Goal: Navigation & Orientation: Find specific page/section

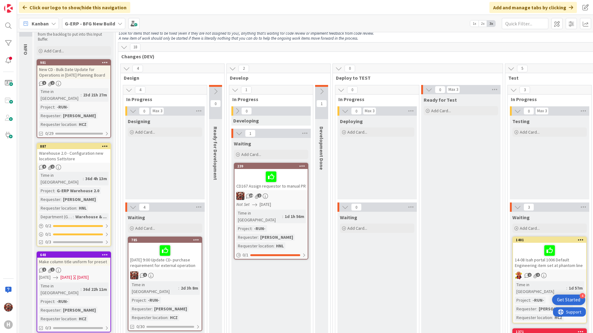
scroll to position [124, 0]
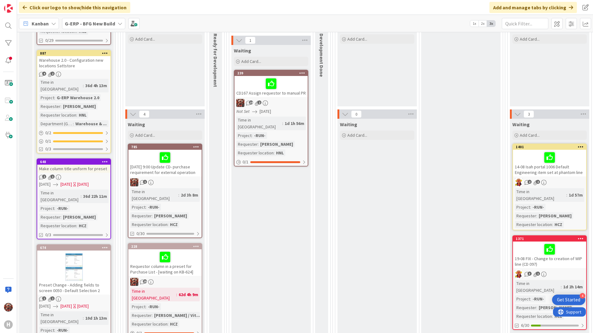
click at [91, 165] on div "Make column title uniform for preset" at bounding box center [73, 169] width 73 height 8
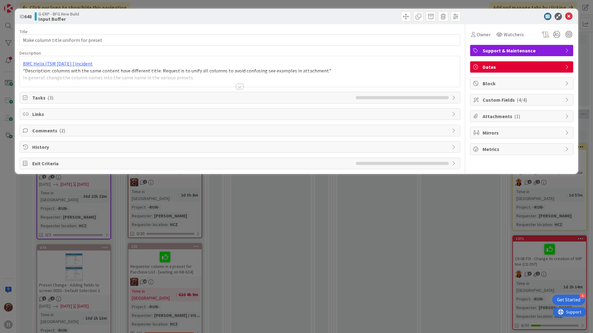
click at [237, 86] on div at bounding box center [240, 86] width 7 height 5
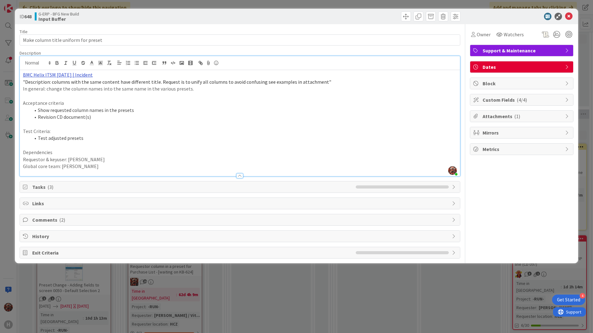
click at [53, 73] on link "BMC Helix ITSM [DATE] | Incident" at bounding box center [58, 75] width 70 height 6
click at [55, 86] on link "[URL][PERSON_NAME][DOMAIN_NAME]" at bounding box center [56, 87] width 62 height 8
click at [566, 13] on icon at bounding box center [569, 16] width 7 height 7
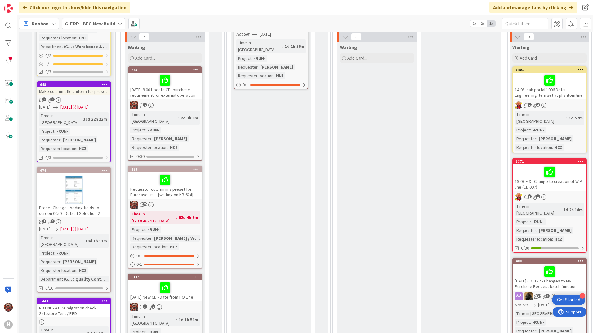
scroll to position [310, 0]
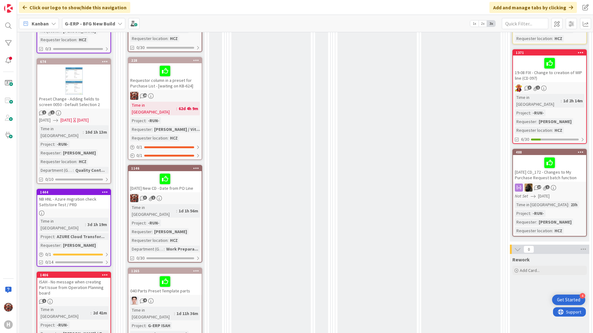
click at [82, 95] on div "Preset Change - Adding fields to screen 0050 - Default Selection 2" at bounding box center [73, 102] width 73 height 14
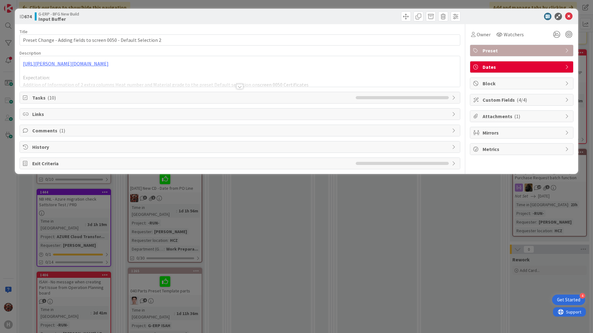
click at [240, 88] on div at bounding box center [240, 86] width 7 height 5
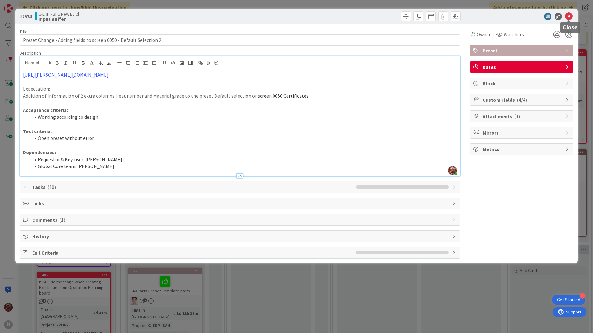
click at [566, 14] on icon at bounding box center [569, 16] width 7 height 7
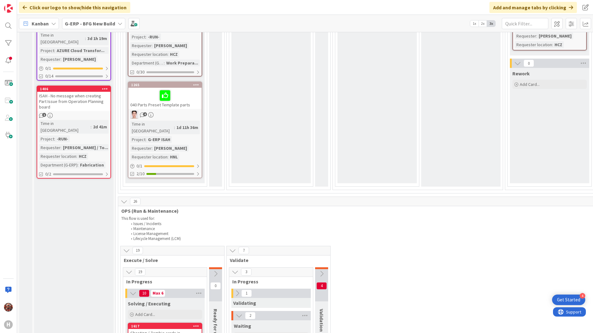
click at [70, 92] on div "ISAH - No message when creating Part Issue from Operation Planning board" at bounding box center [73, 101] width 73 height 19
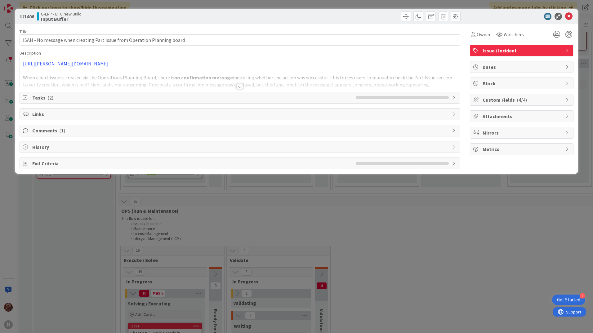
click at [240, 87] on div at bounding box center [240, 86] width 7 height 5
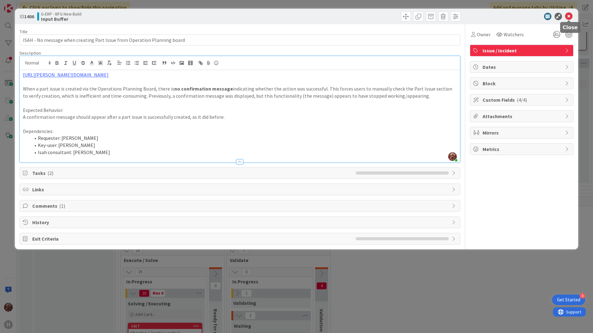
click at [571, 14] on icon at bounding box center [569, 16] width 7 height 7
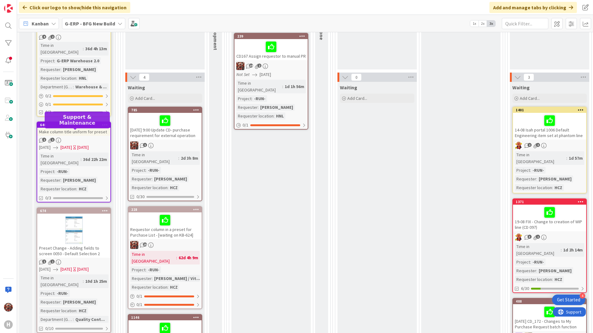
scroll to position [217, 0]
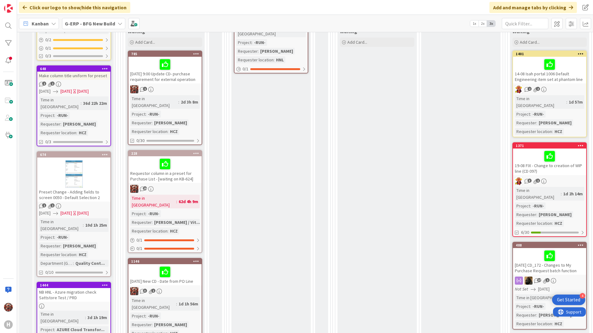
click at [82, 160] on div at bounding box center [73, 174] width 73 height 28
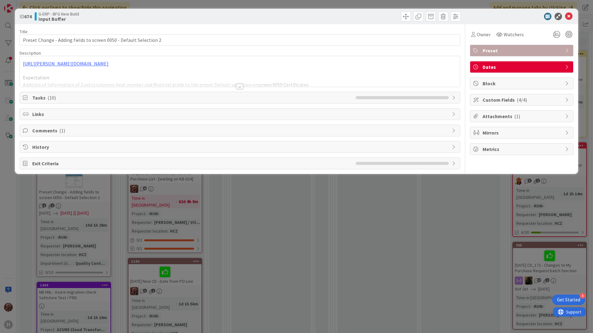
click at [536, 113] on span "Attachments ( 1 )" at bounding box center [522, 116] width 79 height 7
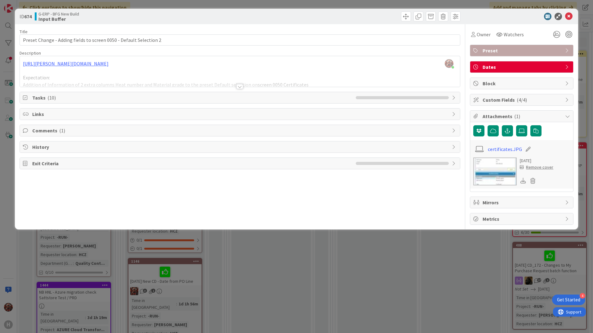
click at [493, 171] on img at bounding box center [495, 172] width 43 height 28
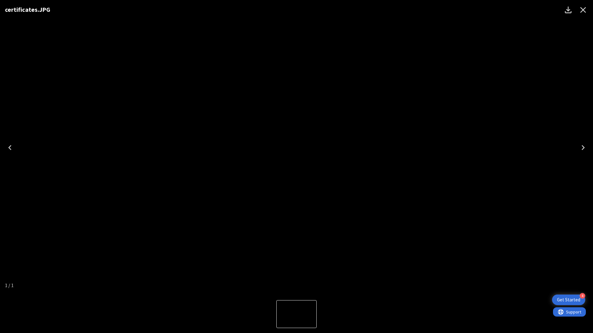
click at [582, 12] on icon "Close" at bounding box center [584, 10] width 10 height 10
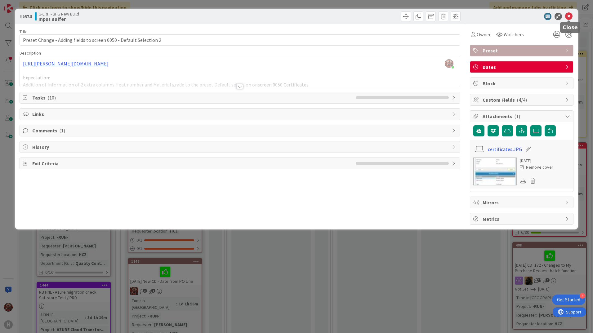
click at [572, 17] on icon at bounding box center [569, 16] width 7 height 7
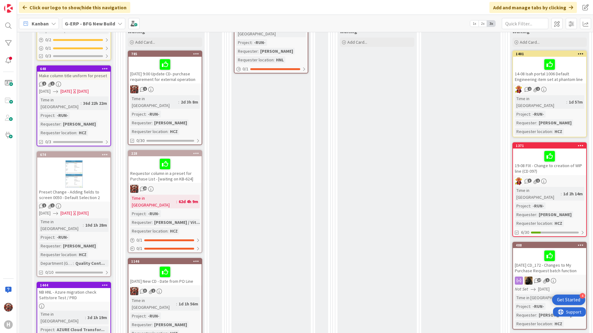
click at [79, 188] on div "Preset Change - Adding fields to screen 0050 - Default Selection 2" at bounding box center [73, 195] width 73 height 14
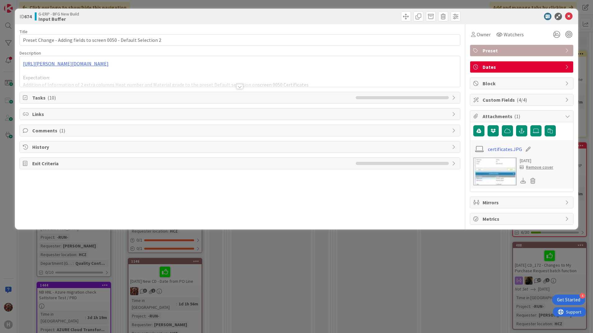
click at [500, 163] on img at bounding box center [495, 172] width 43 height 28
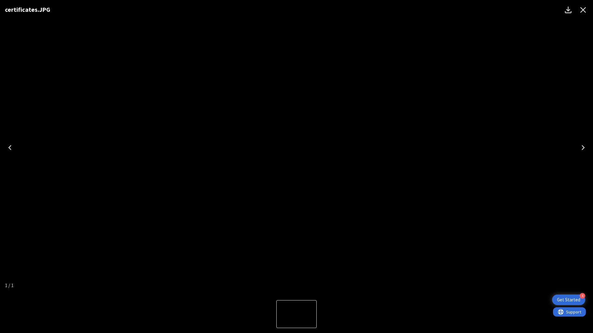
click at [587, 10] on icon "Close" at bounding box center [584, 10] width 10 height 10
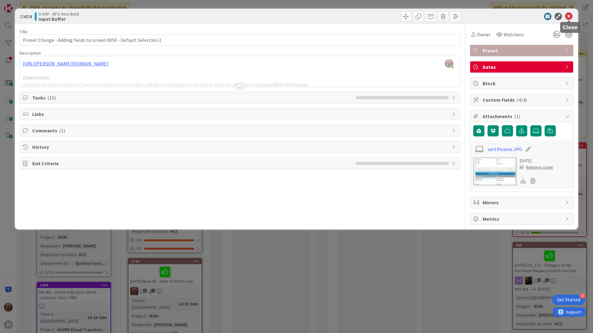
click at [569, 18] on icon at bounding box center [569, 16] width 7 height 7
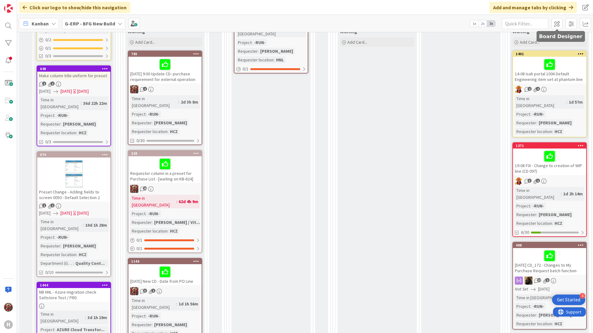
click at [83, 204] on div "1 1" at bounding box center [73, 206] width 73 height 5
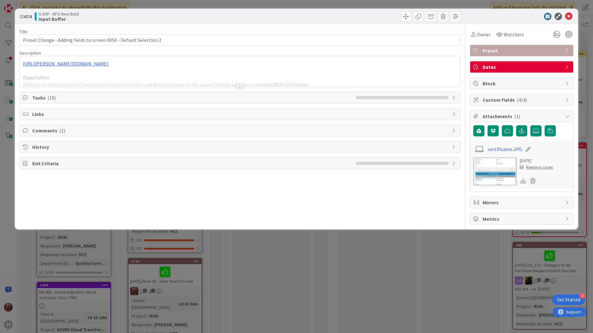
click at [55, 133] on span "Comments ( 1 )" at bounding box center [240, 130] width 417 height 7
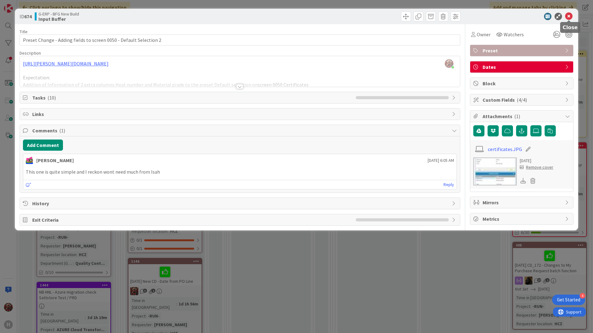
click at [570, 19] on icon at bounding box center [569, 16] width 7 height 7
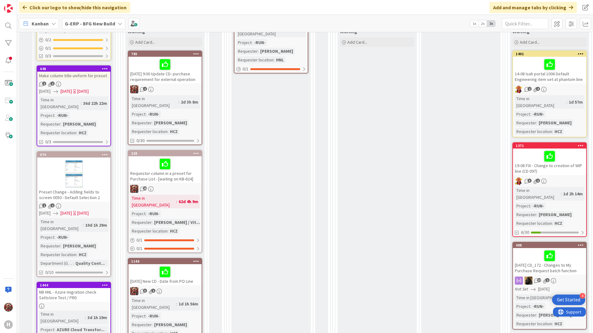
click at [75, 288] on div "NB HNL - Azure migration check Sattstore Test / PRD" at bounding box center [73, 295] width 73 height 14
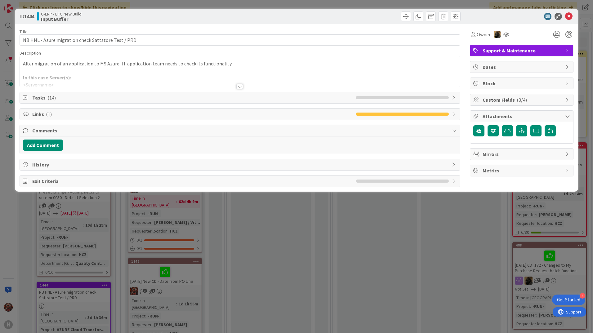
click at [236, 84] on div at bounding box center [240, 79] width 440 height 16
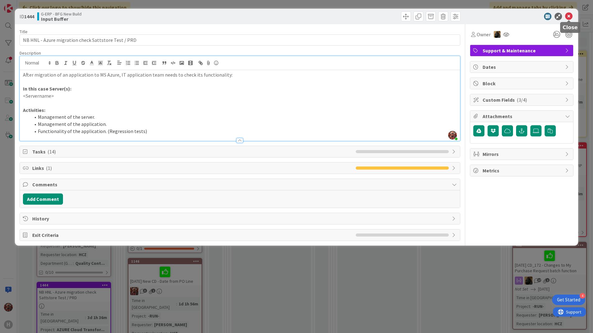
click at [570, 13] on icon at bounding box center [569, 16] width 7 height 7
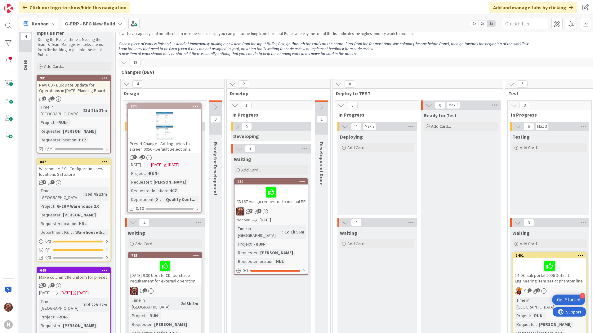
scroll to position [16, 0]
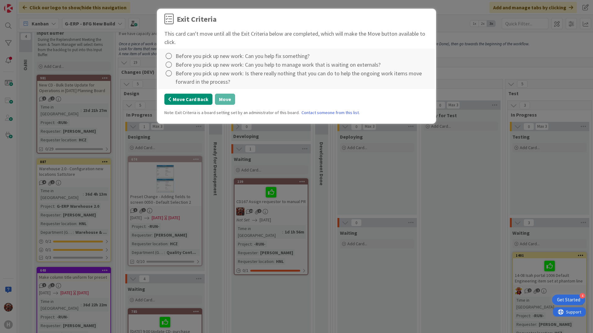
click at [201, 97] on button "Move Card Back" at bounding box center [189, 99] width 48 height 11
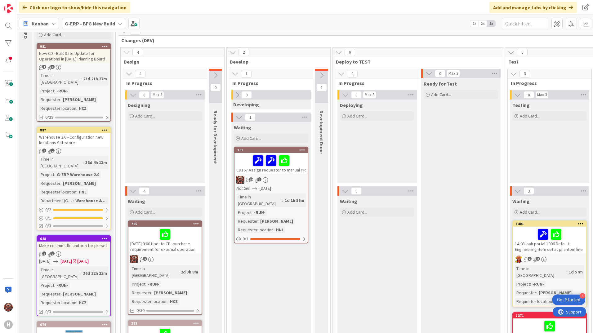
scroll to position [47, 0]
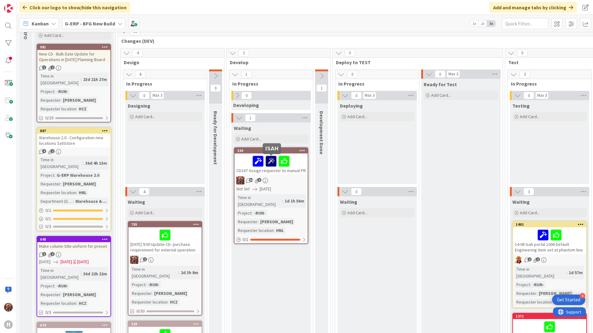
click at [270, 163] on icon at bounding box center [271, 161] width 11 height 10
